Goal: Information Seeking & Learning: Check status

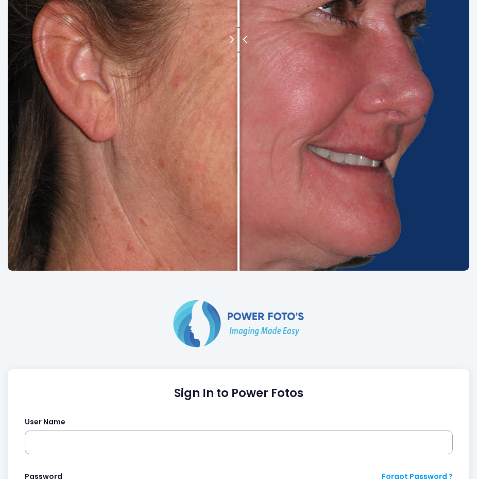
scroll to position [413, 0]
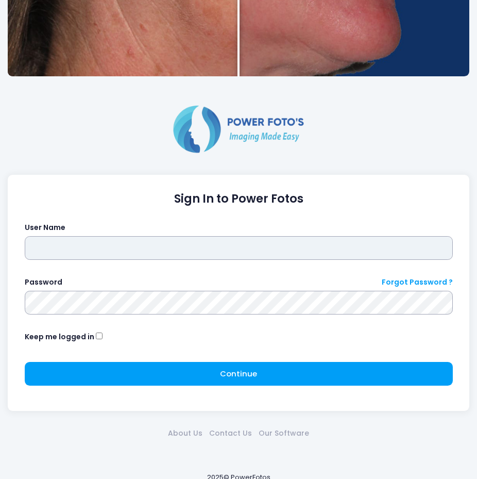
type input "****"
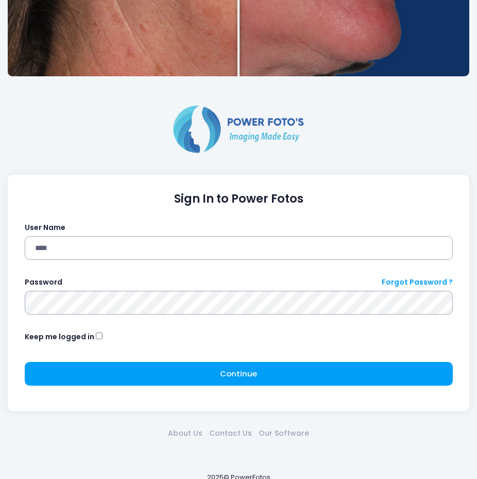
click at [194, 391] on div "Continue Please wait..." at bounding box center [239, 378] width 429 height 32
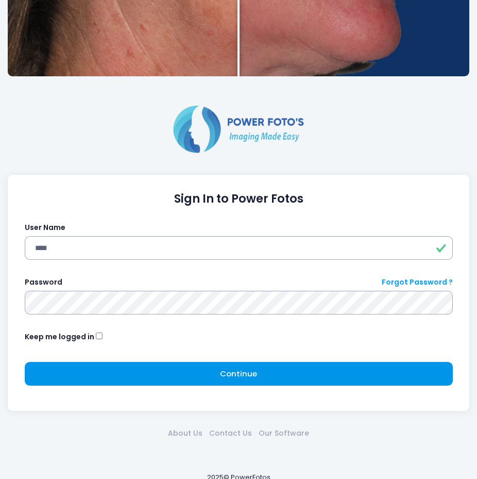
click at [207, 370] on button "Continue Please wait..." at bounding box center [239, 374] width 429 height 24
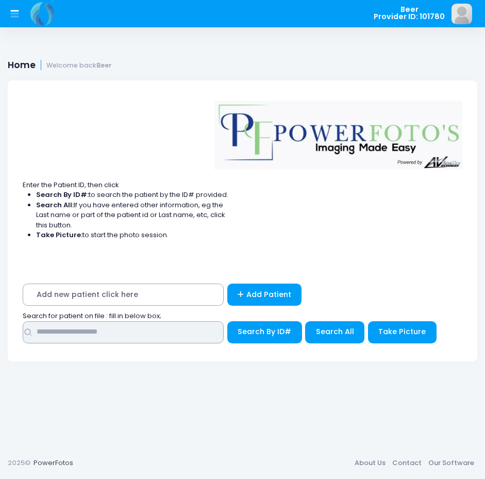
click at [192, 335] on input "text" at bounding box center [123, 332] width 201 height 22
type input "******"
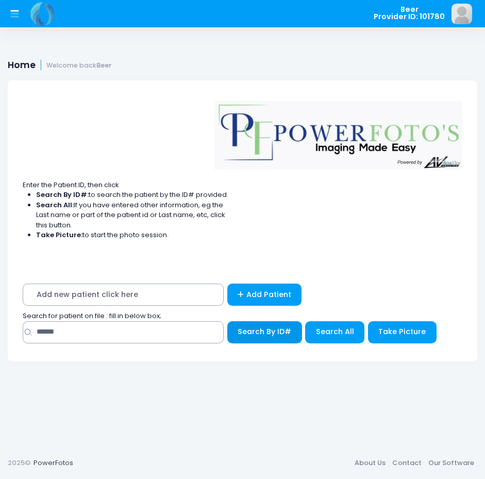
click at [256, 339] on button "Search By ID#" at bounding box center [264, 332] width 75 height 22
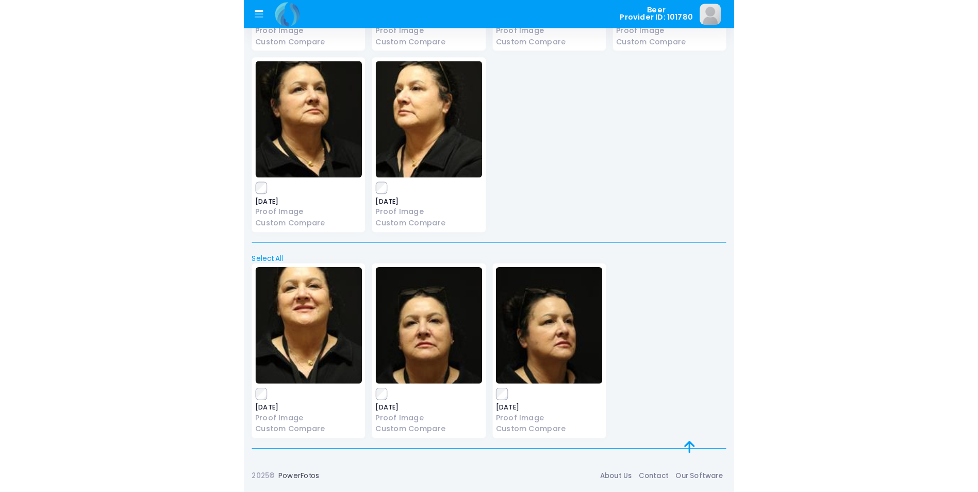
scroll to position [35, 0]
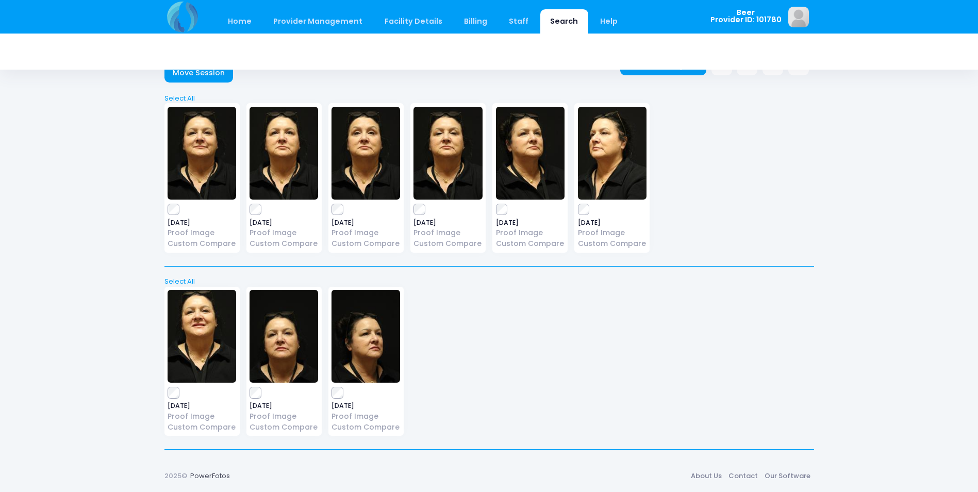
click at [477, 160] on img at bounding box center [612, 153] width 69 height 93
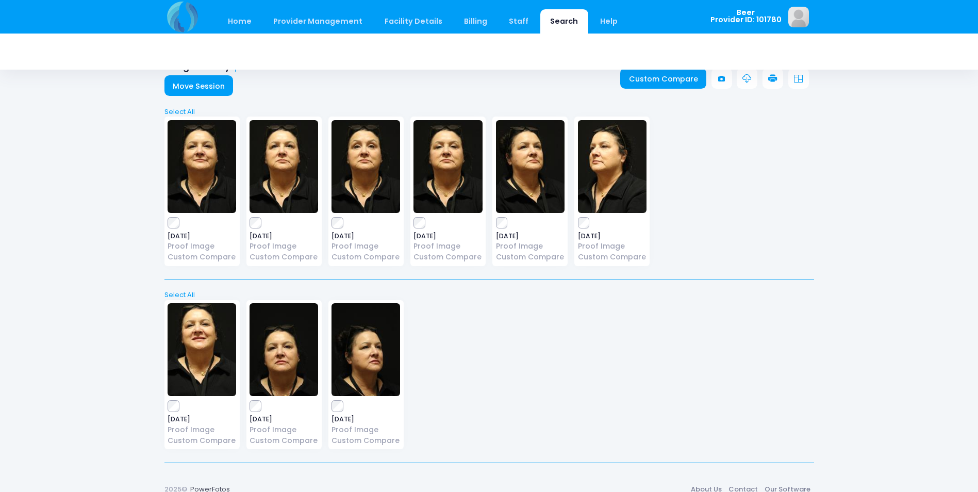
scroll to position [0, 0]
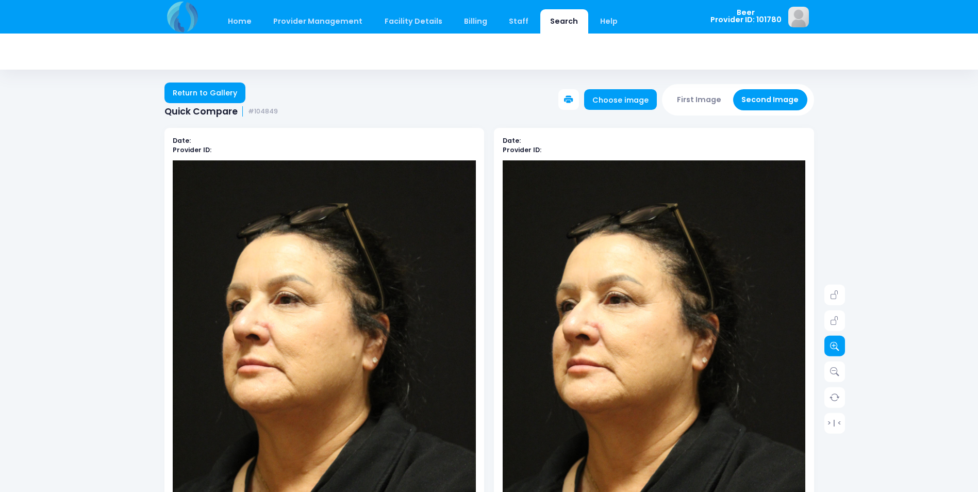
click at [833, 342] on icon at bounding box center [834, 345] width 9 height 9
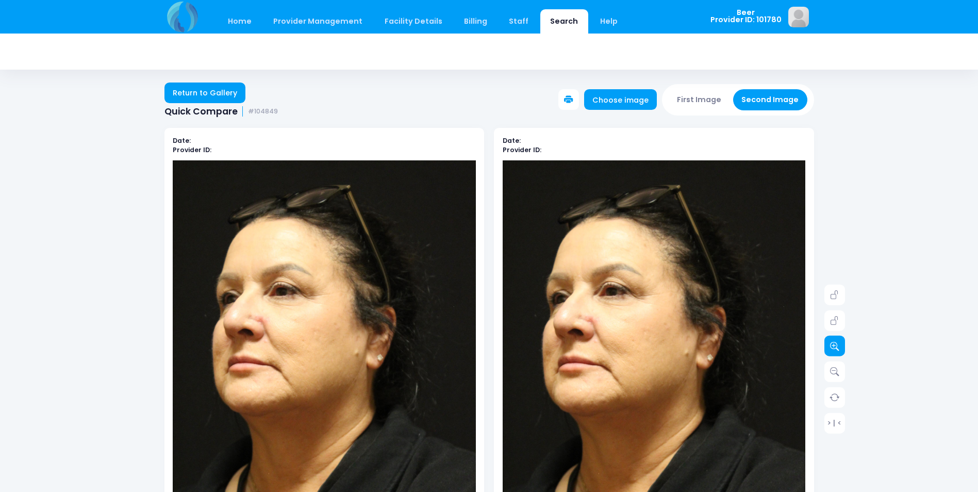
click at [833, 342] on icon at bounding box center [834, 345] width 9 height 9
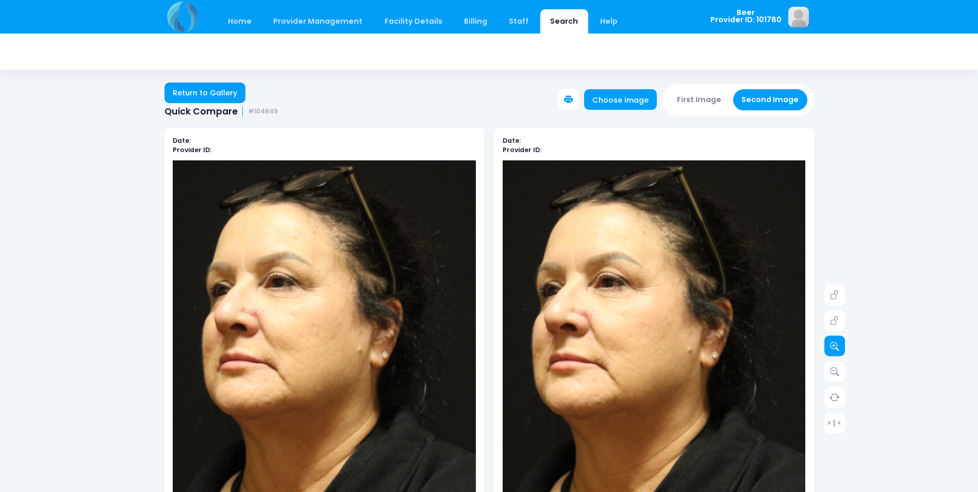
click at [833, 342] on icon at bounding box center [834, 345] width 9 height 9
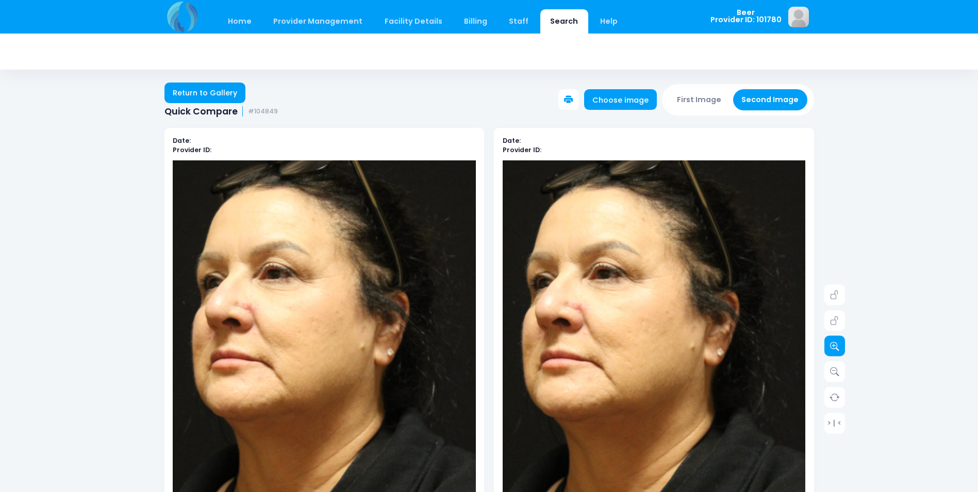
click at [833, 342] on icon at bounding box center [834, 345] width 9 height 9
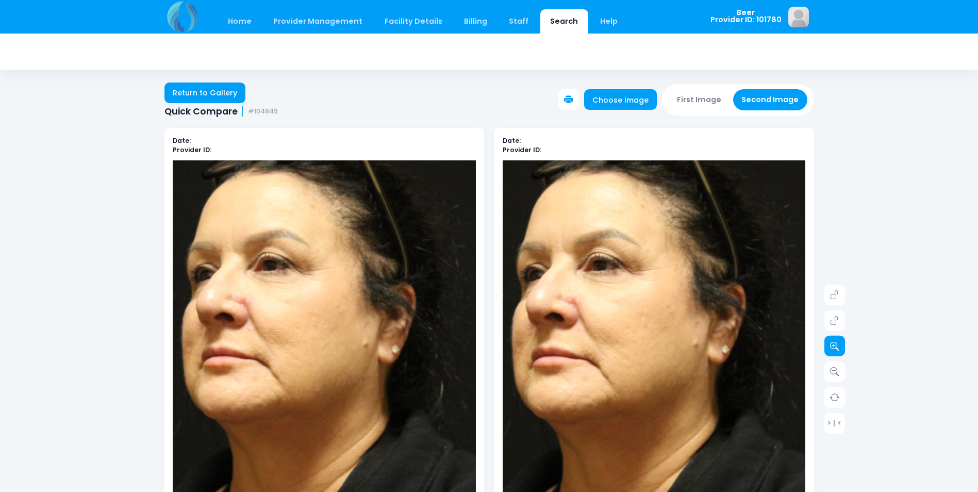
click at [832, 342] on icon at bounding box center [834, 345] width 9 height 9
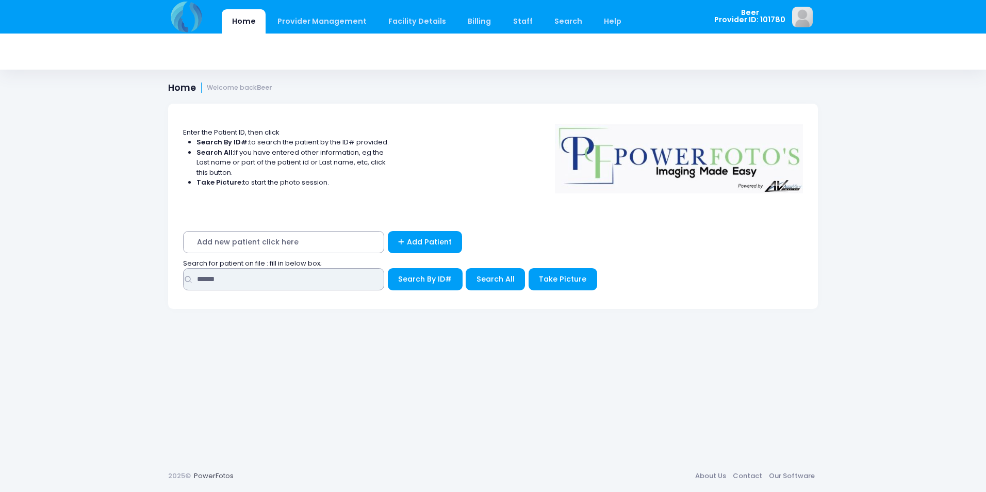
drag, startPoint x: 291, startPoint y: 276, endPoint x: 162, endPoint y: 233, distance: 135.7
click at [0, 279] on html "Home Provider Management Provider Management Staff" at bounding box center [493, 246] width 986 height 492
type input "*****"
click at [427, 283] on span "Search By ID#" at bounding box center [425, 279] width 54 height 10
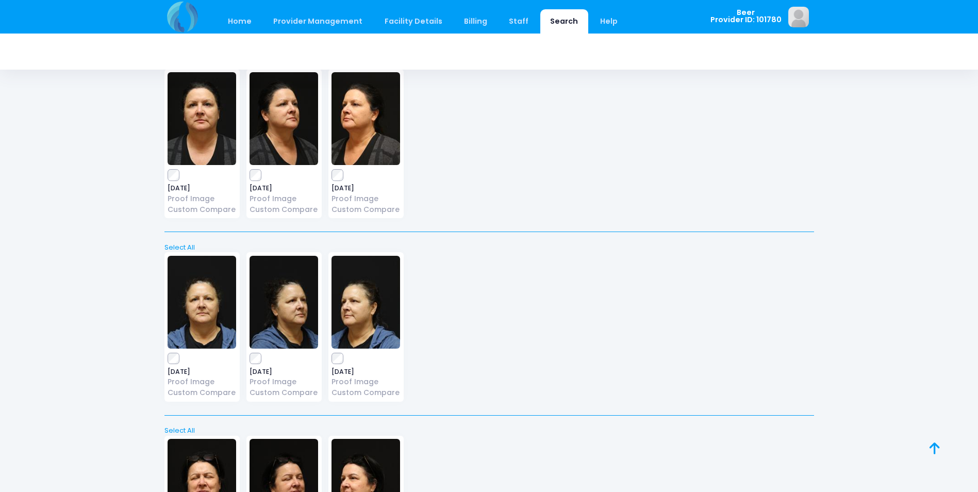
scroll to position [951, 0]
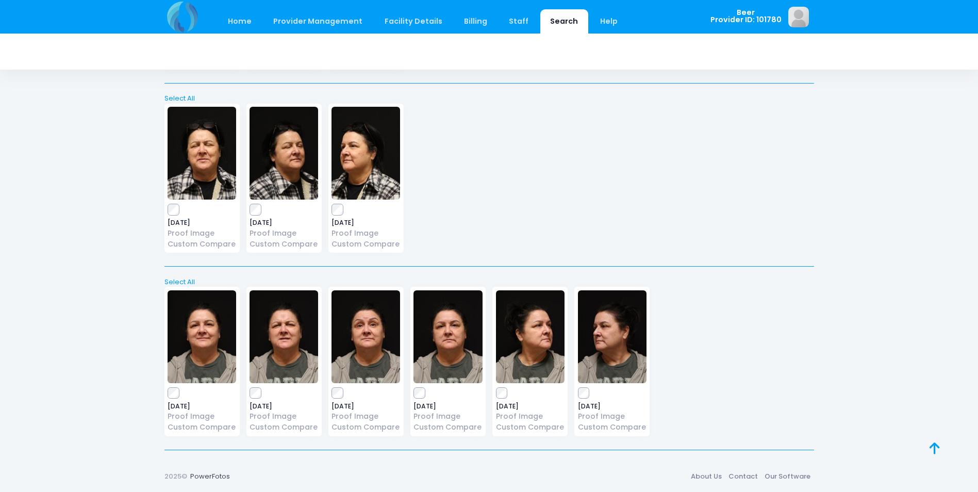
click at [618, 346] on img at bounding box center [612, 336] width 69 height 93
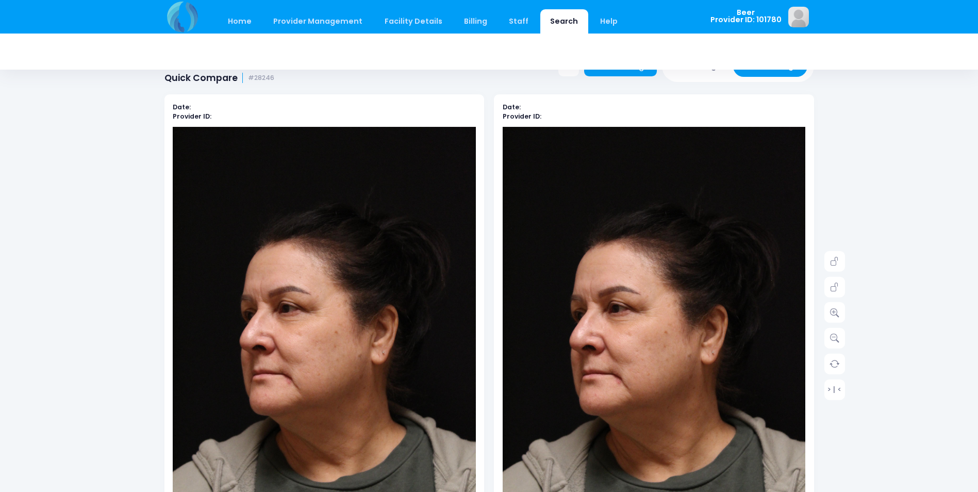
scroll to position [52, 0]
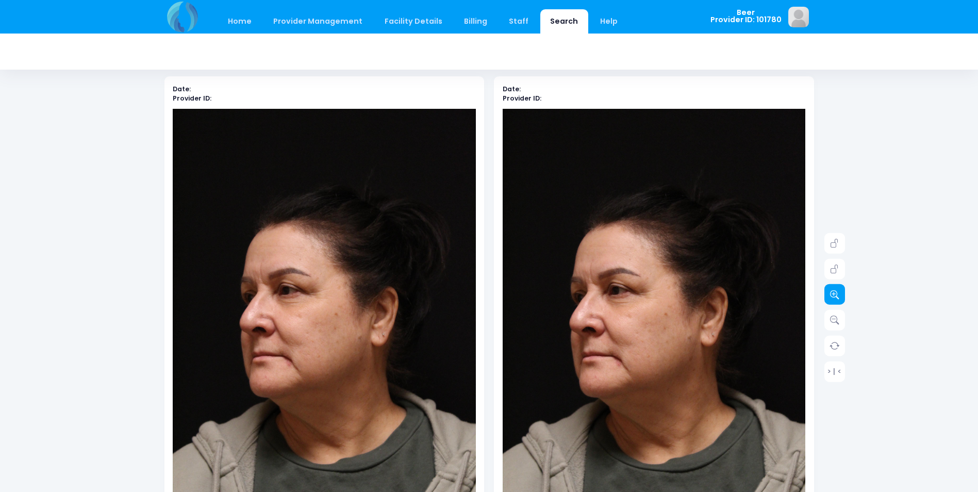
click at [828, 296] on link at bounding box center [835, 294] width 21 height 21
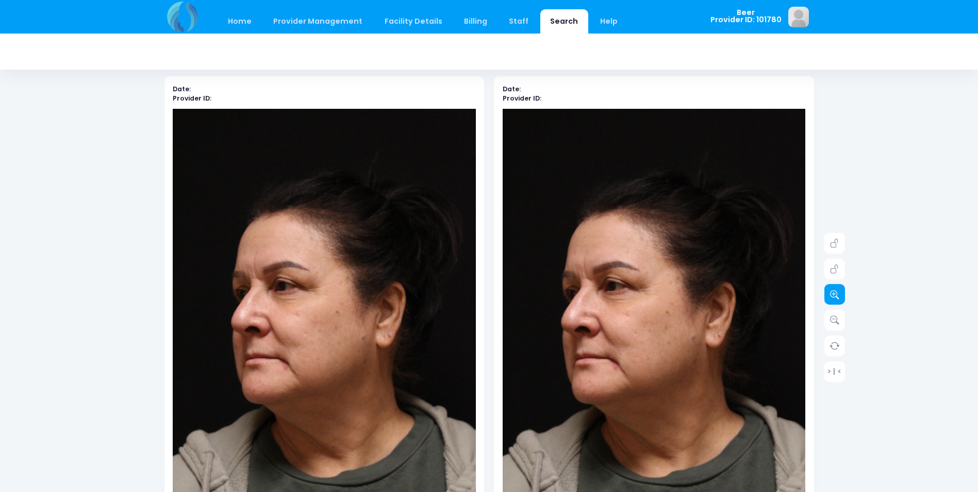
click at [833, 296] on icon at bounding box center [834, 294] width 9 height 9
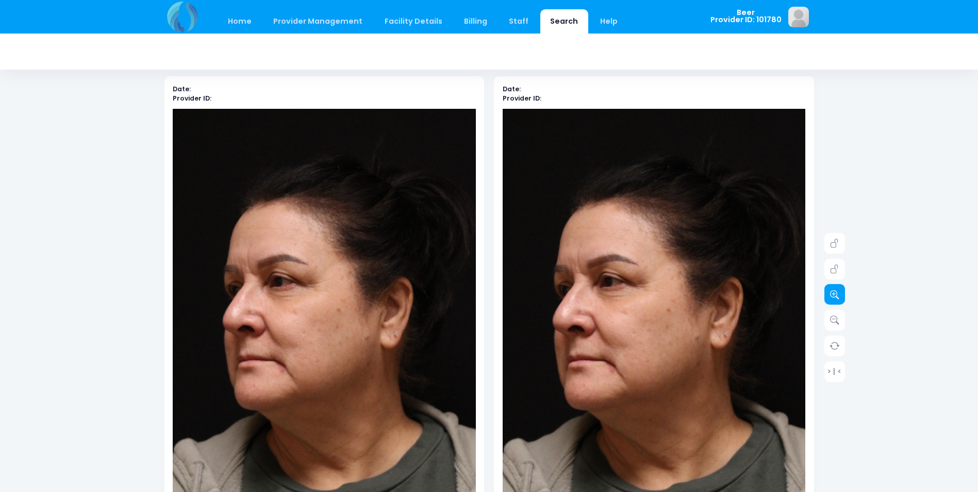
click at [833, 296] on icon at bounding box center [834, 294] width 9 height 9
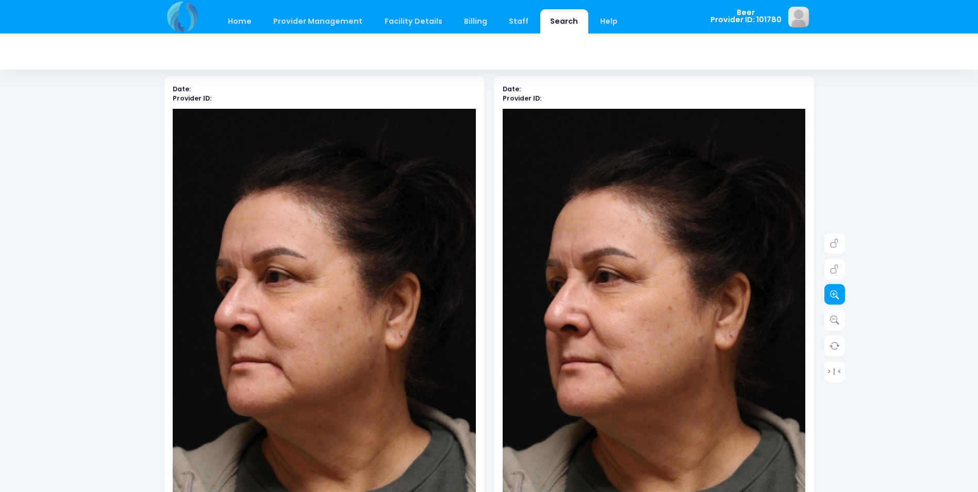
click at [833, 296] on icon at bounding box center [834, 294] width 9 height 9
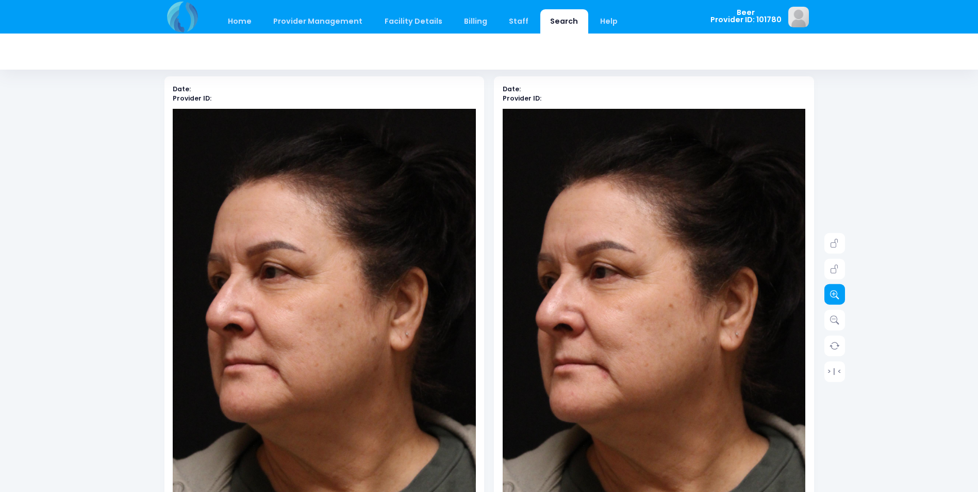
click at [833, 296] on icon at bounding box center [834, 294] width 9 height 9
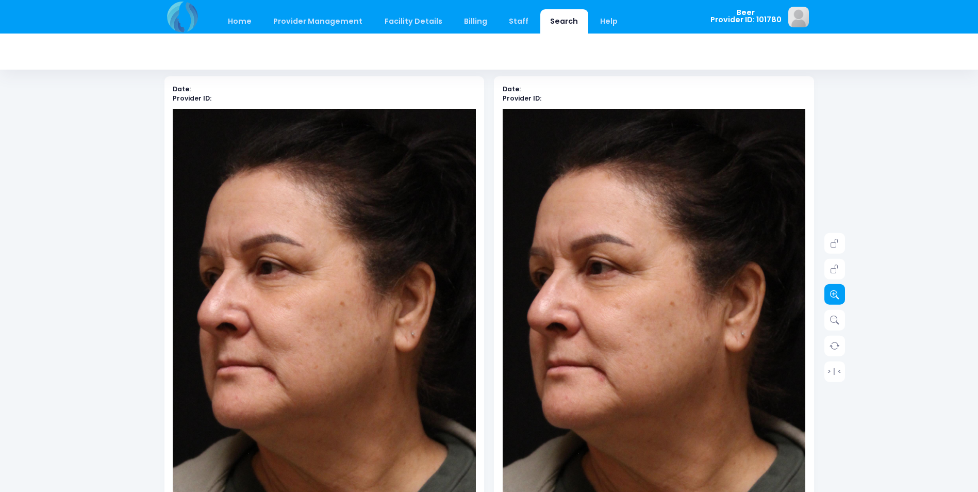
click at [833, 296] on icon at bounding box center [834, 294] width 9 height 9
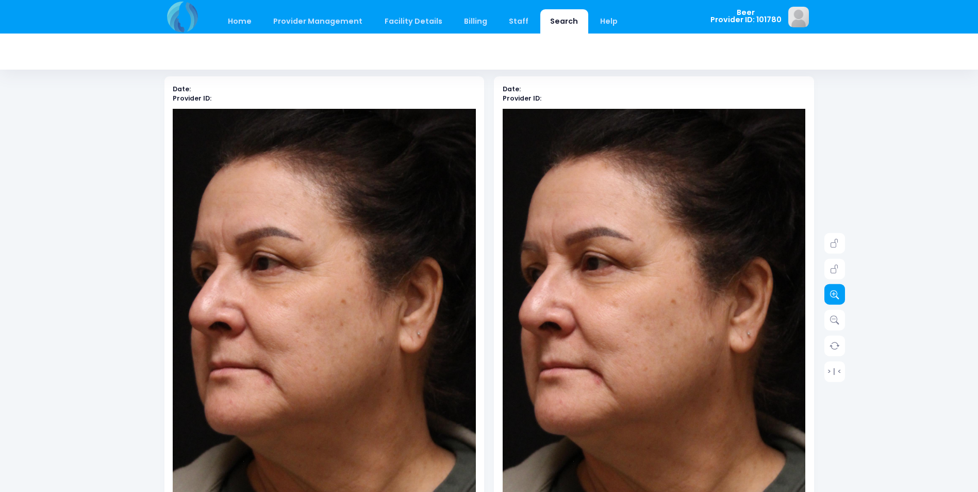
click at [833, 296] on icon at bounding box center [834, 294] width 9 height 9
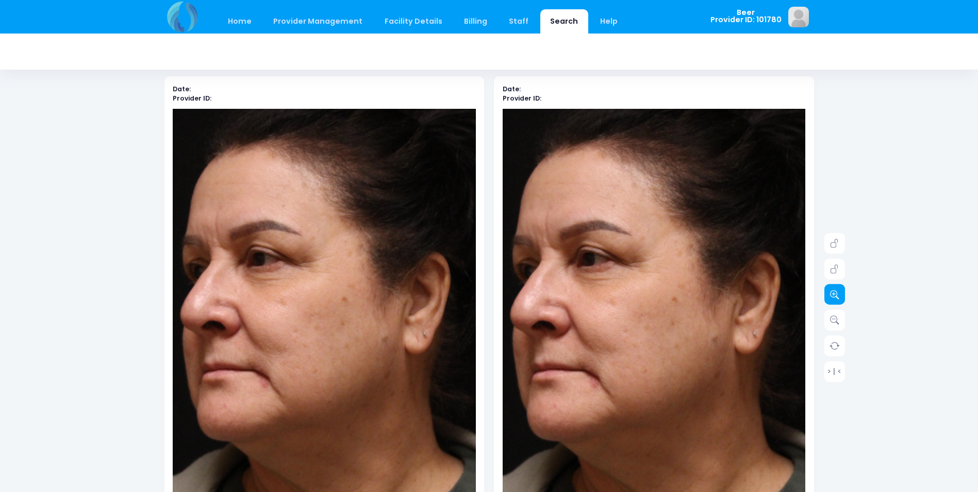
click at [833, 296] on icon at bounding box center [834, 294] width 9 height 9
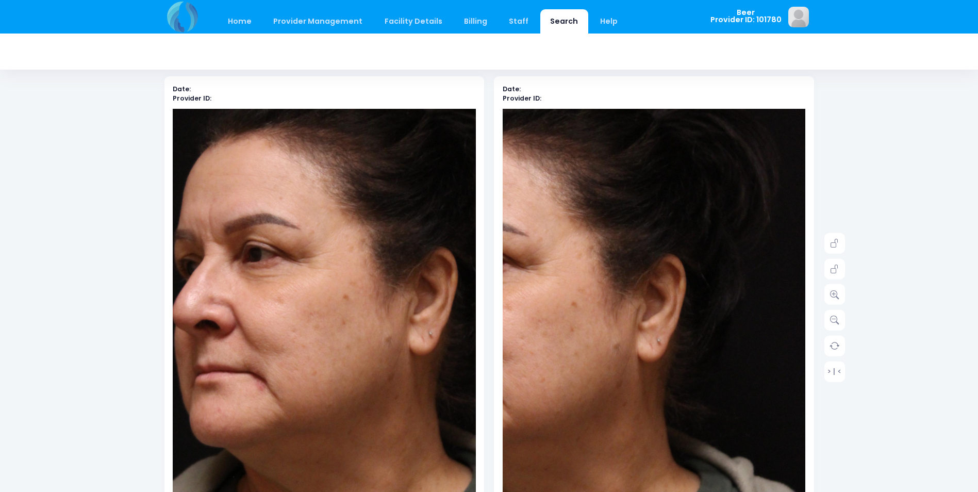
click at [961, 341] on div "Home Provider Management Provider Management Add User View Users Billing" at bounding box center [489, 436] width 978 height 976
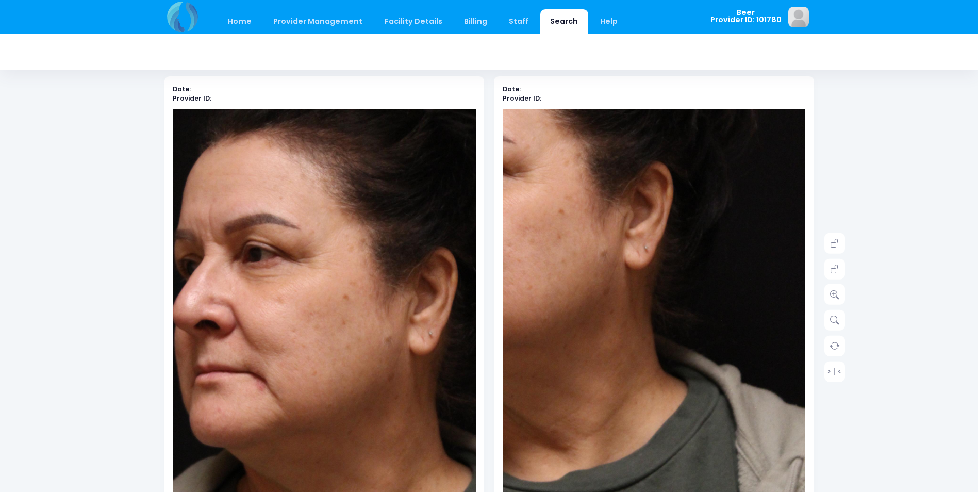
click at [922, 393] on div "Home Provider Management Provider Management Add User View Users Billing" at bounding box center [489, 436] width 978 height 976
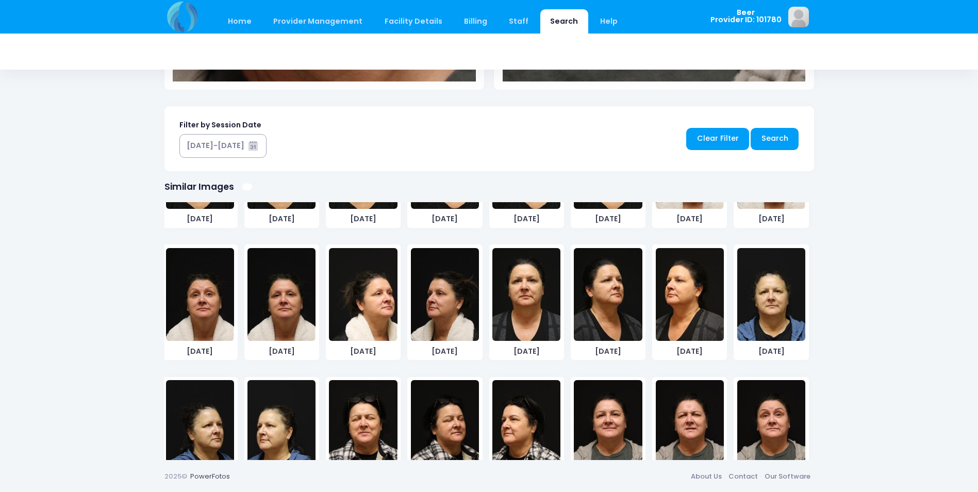
scroll to position [95, 0]
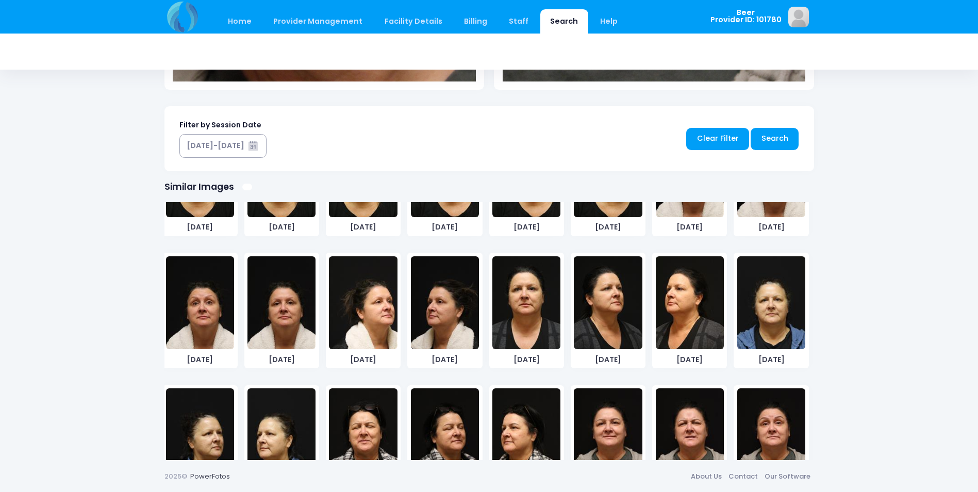
click at [666, 310] on img at bounding box center [690, 302] width 68 height 93
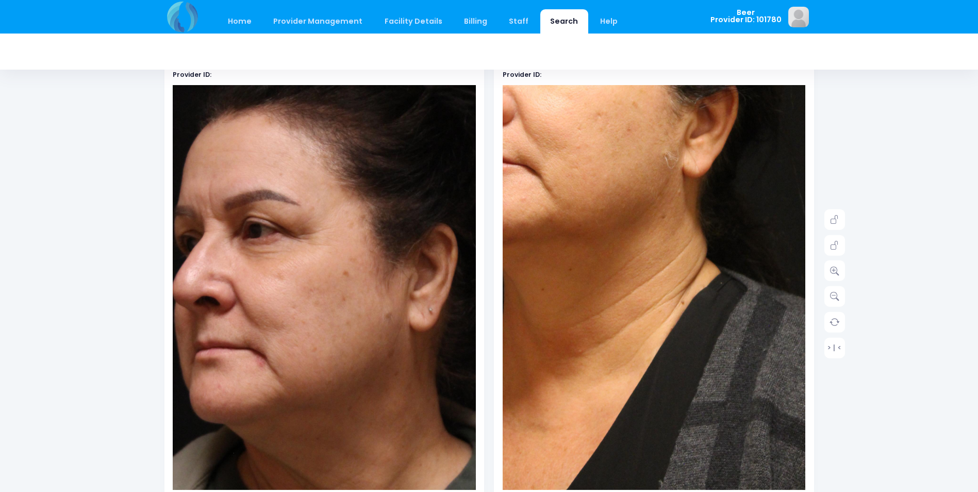
scroll to position [46, 0]
